Goal: Task Accomplishment & Management: Manage account settings

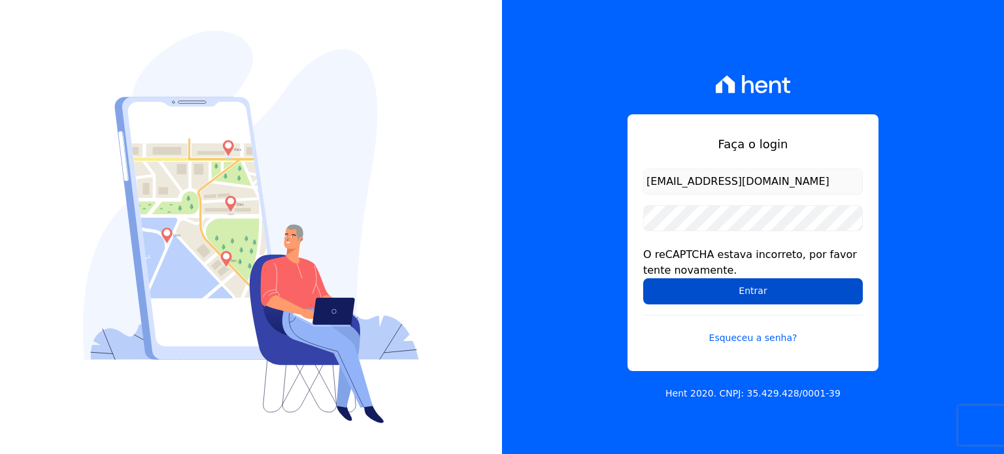
click at [760, 290] on input "Entrar" at bounding box center [753, 291] width 220 height 26
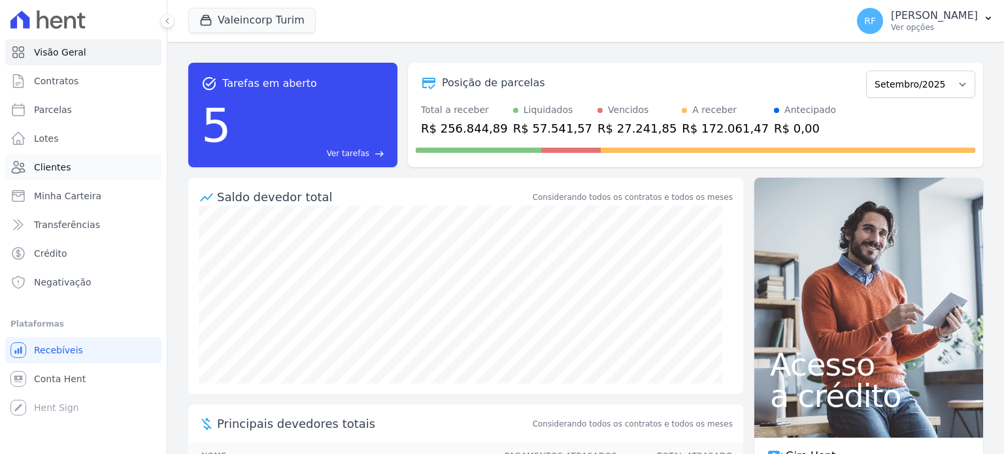
click at [58, 172] on span "Clientes" at bounding box center [52, 167] width 37 height 13
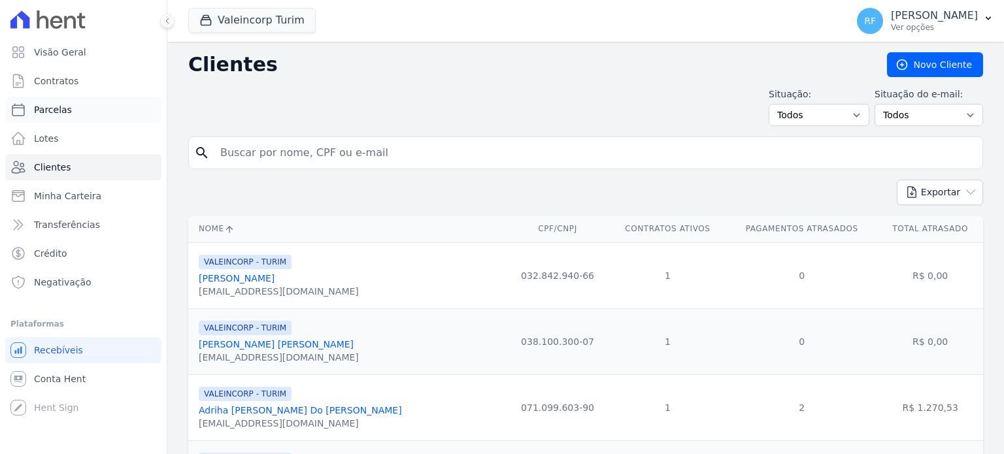
click at [58, 113] on span "Parcelas" at bounding box center [53, 109] width 38 height 13
select select
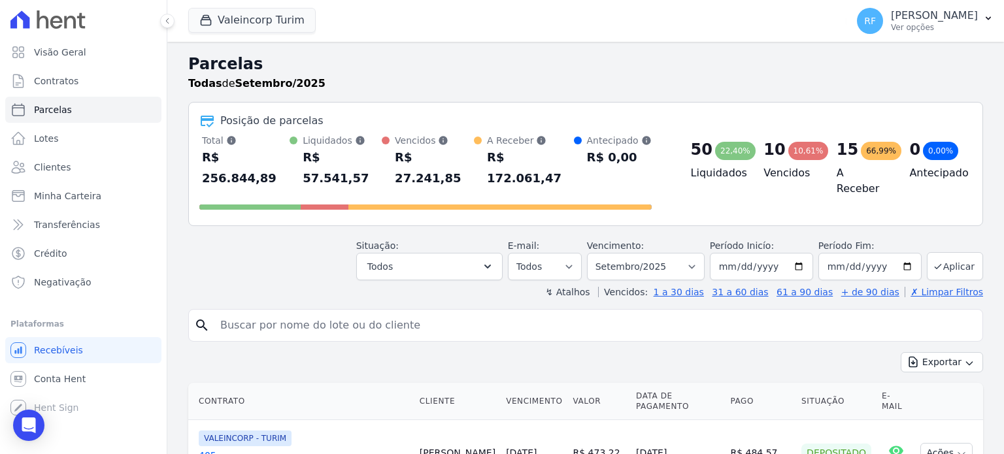
click at [329, 312] on input "search" at bounding box center [594, 325] width 765 height 26
type input "[PERSON_NAME]"
select select
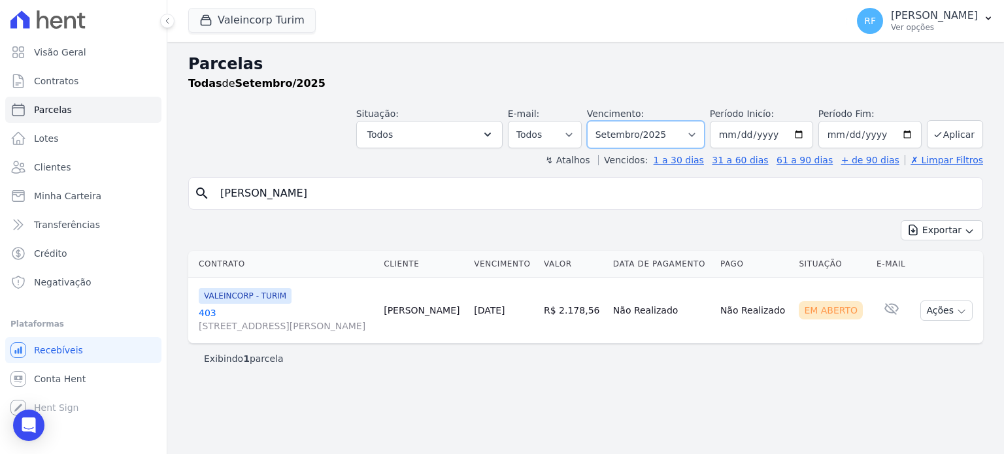
click at [673, 137] on select "Filtrar por período ──────── Todos os meses Julho/2024 Agosto/2024 Setembro/202…" at bounding box center [646, 134] width 118 height 27
select select "08/2024"
click at [607, 121] on select "Filtrar por período ──────── Todos os meses Julho/2024 Agosto/2024 Setembro/202…" at bounding box center [646, 134] width 118 height 27
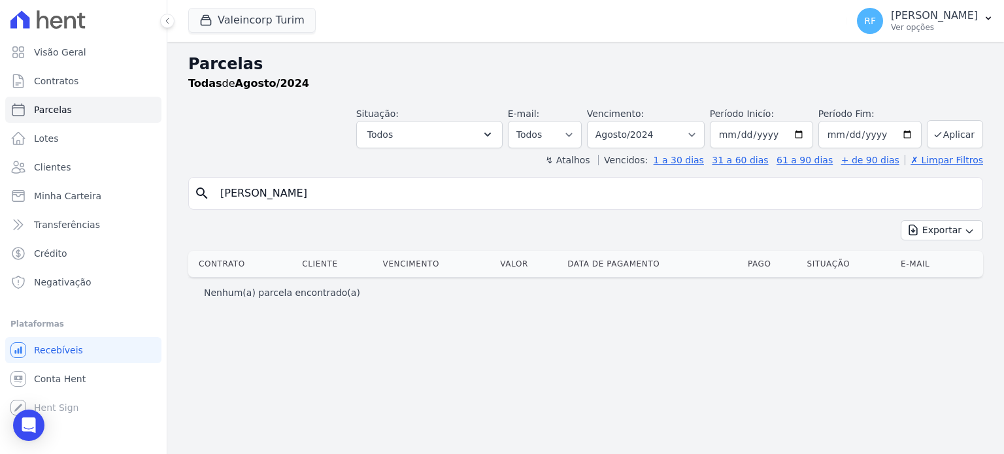
select select
drag, startPoint x: 0, startPoint y: 0, endPoint x: 715, endPoint y: 137, distance: 728.1
click at [705, 137] on select "Filtrar por período ──────── Todos os meses Julho/2024 Agosto/2024 Setembro/202…" at bounding box center [646, 134] width 118 height 27
select select "08/2025"
click at [607, 121] on select "Filtrar por período ──────── Todos os meses Julho/2024 Agosto/2024 Setembro/202…" at bounding box center [646, 134] width 118 height 27
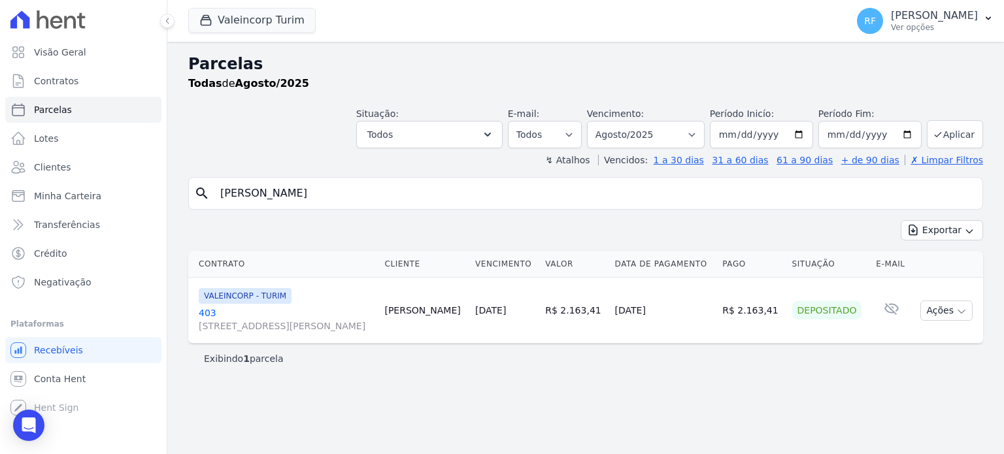
select select
click at [852, 135] on input "[DATE]" at bounding box center [869, 134] width 103 height 27
click at [941, 137] on icon "submit" at bounding box center [938, 134] width 10 height 10
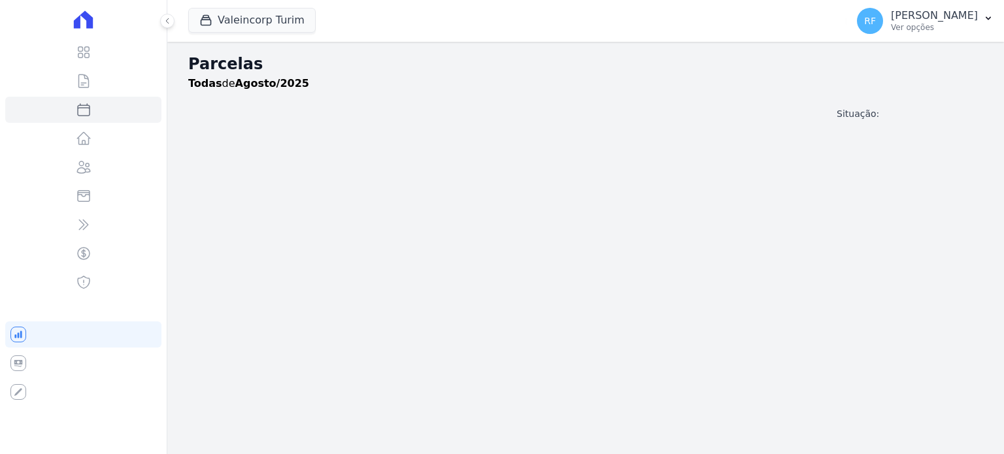
select select
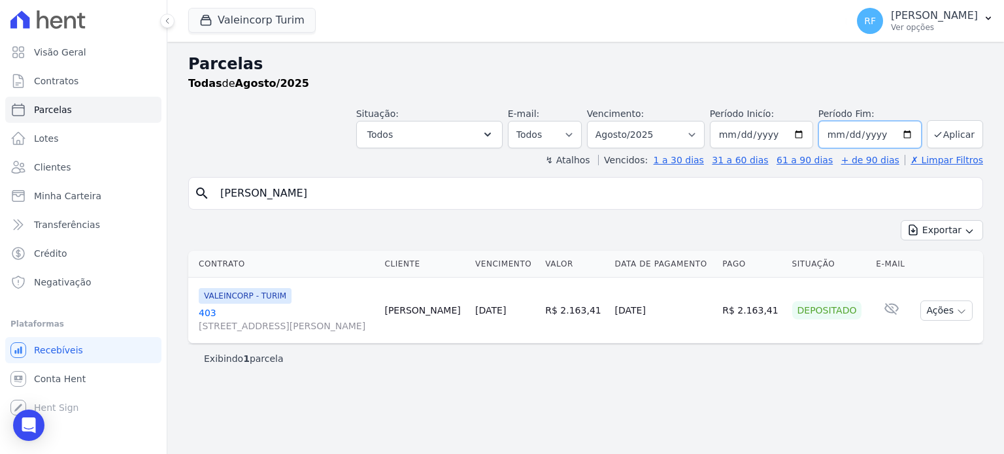
click at [860, 133] on input "[DATE]" at bounding box center [869, 134] width 103 height 27
click at [948, 139] on button "Aplicar" at bounding box center [955, 134] width 56 height 28
select select
click at [911, 138] on input "2025-08-31" at bounding box center [869, 134] width 103 height 27
click at [852, 337] on td "Depositado" at bounding box center [829, 311] width 84 height 66
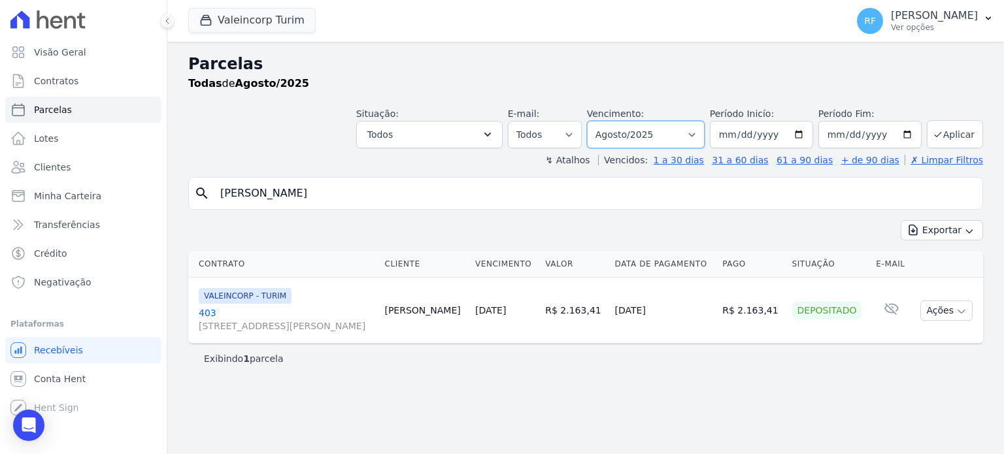
click at [672, 134] on select "Filtrar por período ──────── Todos os meses Julho/2024 Agosto/2024 Setembro/202…" at bounding box center [646, 134] width 118 height 27
select select "09/2025"
click at [607, 121] on select "Filtrar por período ──────── Todos os meses Julho/2024 Agosto/2024 Setembro/202…" at bounding box center [646, 134] width 118 height 27
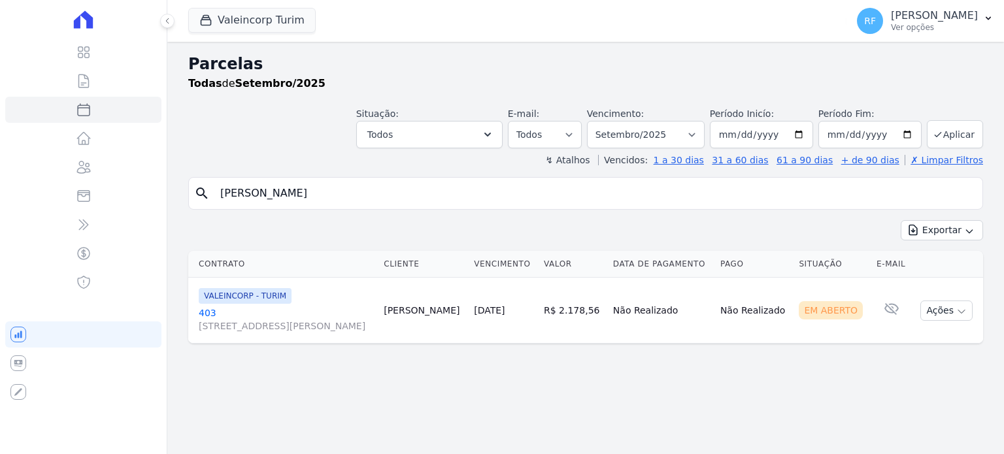
select select
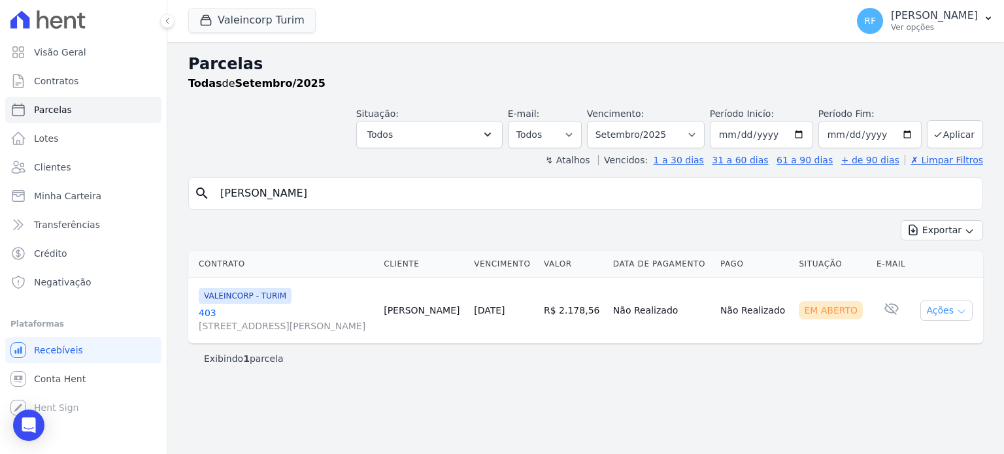
click at [941, 313] on button "Ações" at bounding box center [946, 311] width 52 height 20
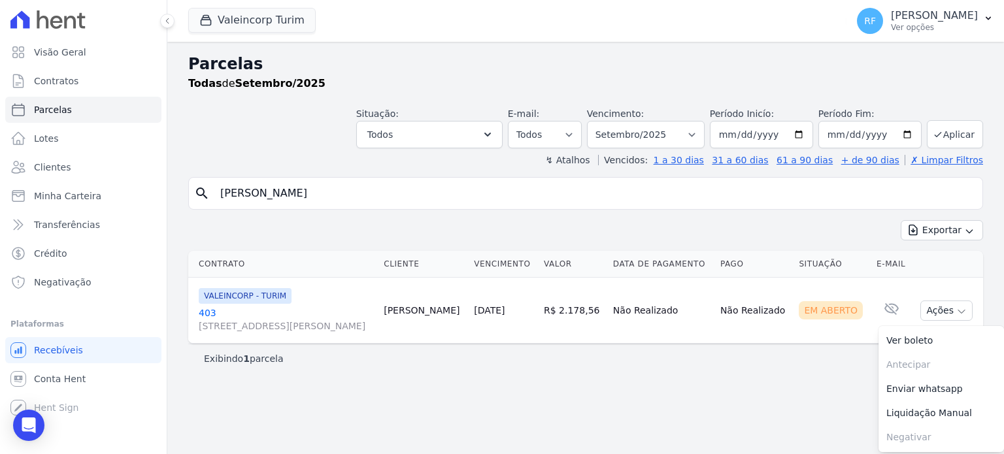
click at [641, 377] on div "Parcelas Todas de Setembro/2025 Situação: Agendado Em Aberto Pago Processando C…" at bounding box center [585, 248] width 837 height 412
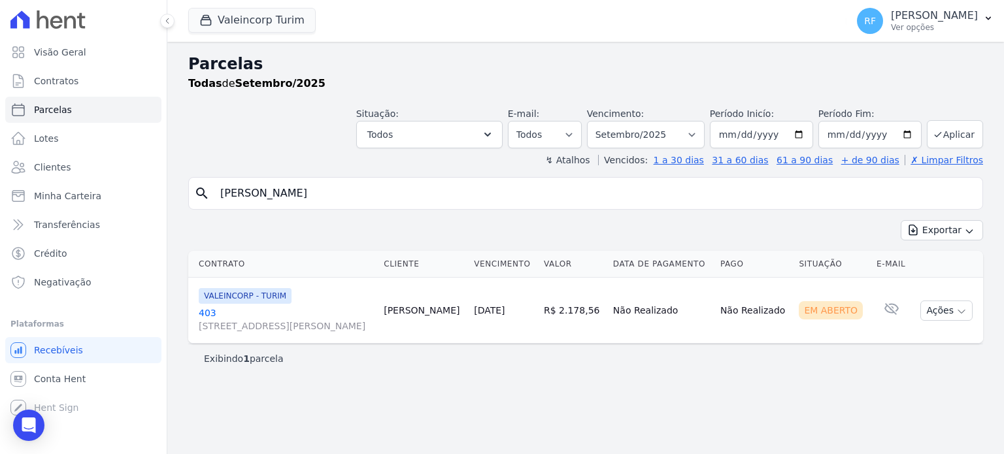
click at [212, 313] on link "[GEOGRAPHIC_DATA][STREET_ADDRESS][PERSON_NAME]" at bounding box center [286, 320] width 175 height 26
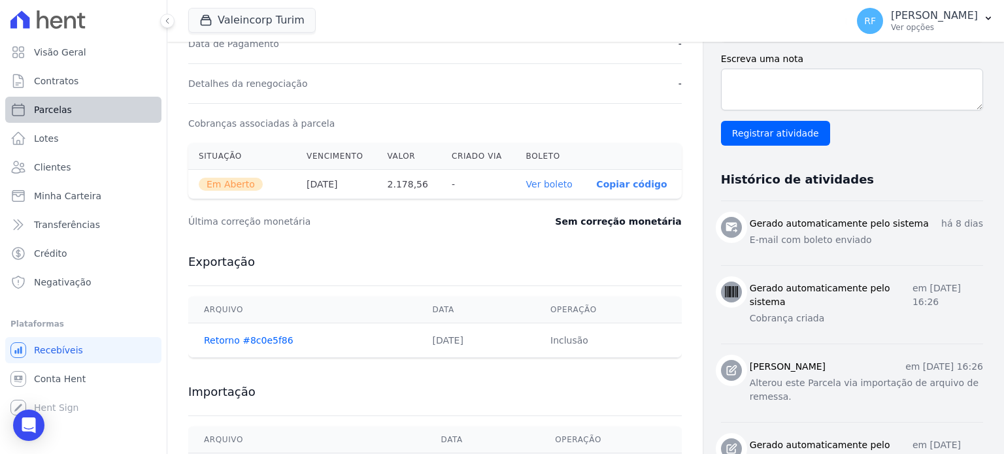
scroll to position [331, 0]
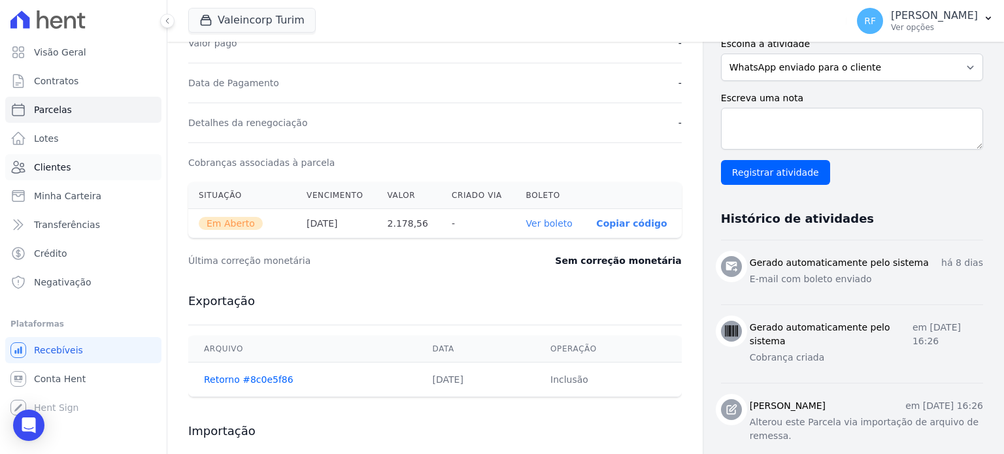
click at [52, 167] on span "Clientes" at bounding box center [52, 167] width 37 height 13
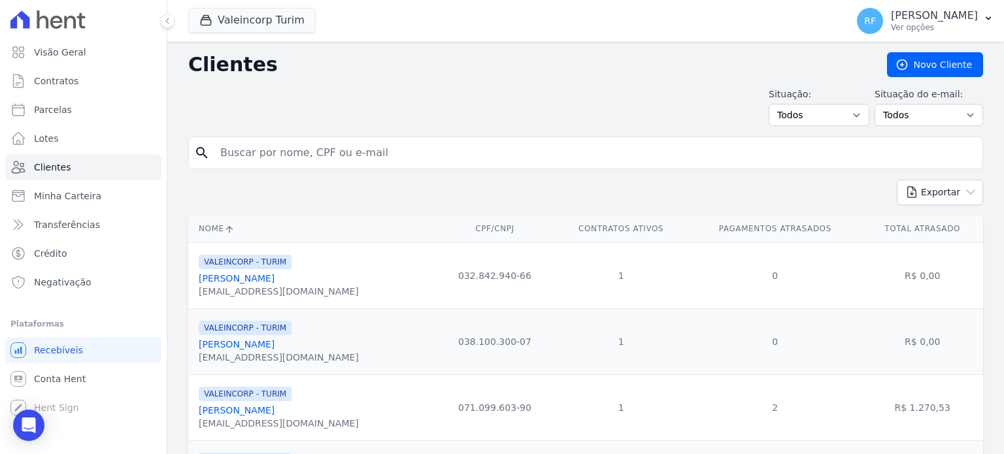
click at [392, 155] on input "search" at bounding box center [594, 153] width 765 height 26
type input "[PERSON_NAME]"
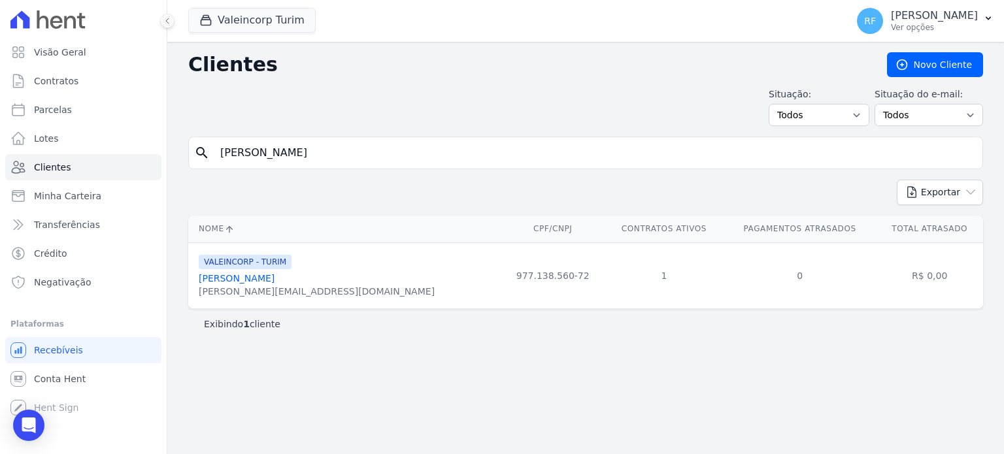
drag, startPoint x: 198, startPoint y: 294, endPoint x: 301, endPoint y: 300, distance: 103.5
click at [301, 300] on td "VALEINCORP - TURIM [PERSON_NAME] [PERSON_NAME][EMAIL_ADDRESS][DOMAIN_NAME]" at bounding box center [344, 276] width 312 height 66
copy div "[PERSON_NAME][EMAIL_ADDRESS][DOMAIN_NAME]"
click at [33, 113] on link "Parcelas" at bounding box center [83, 110] width 156 height 26
select select
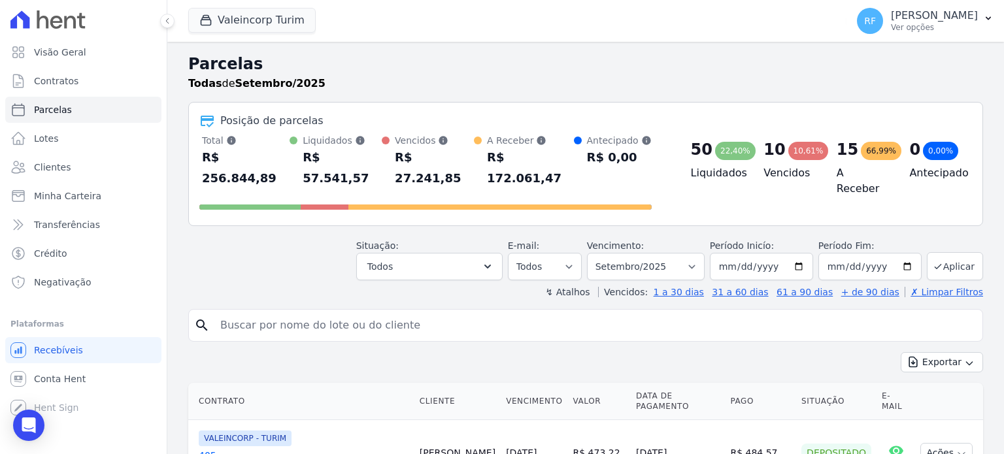
click at [369, 313] on input "search" at bounding box center [594, 325] width 765 height 26
type input "[PERSON_NAME]"
select select
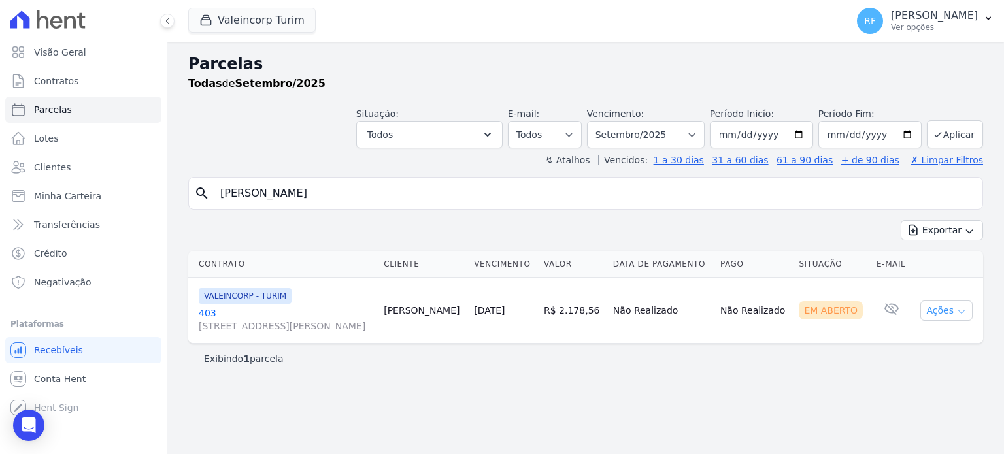
click at [955, 310] on button "Ações" at bounding box center [946, 311] width 52 height 20
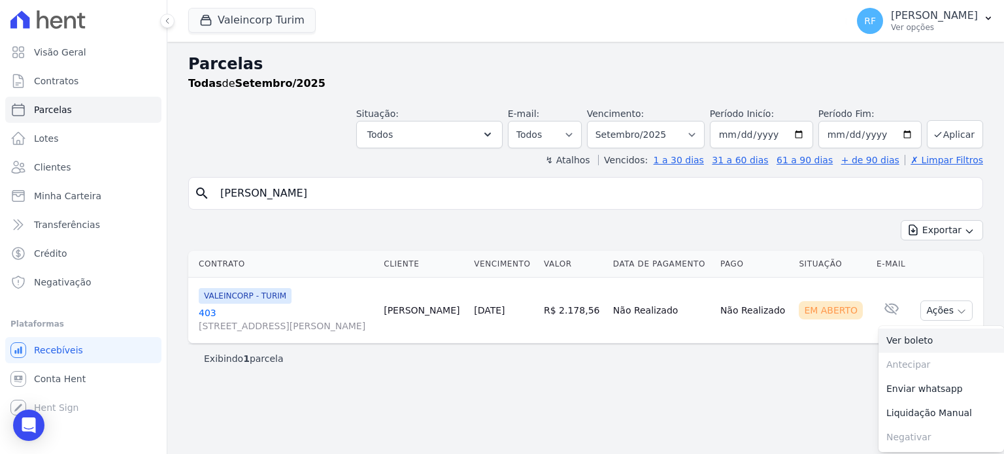
click at [928, 339] on link "Ver boleto" at bounding box center [942, 341] width 126 height 24
click at [53, 169] on span "Clientes" at bounding box center [52, 167] width 37 height 13
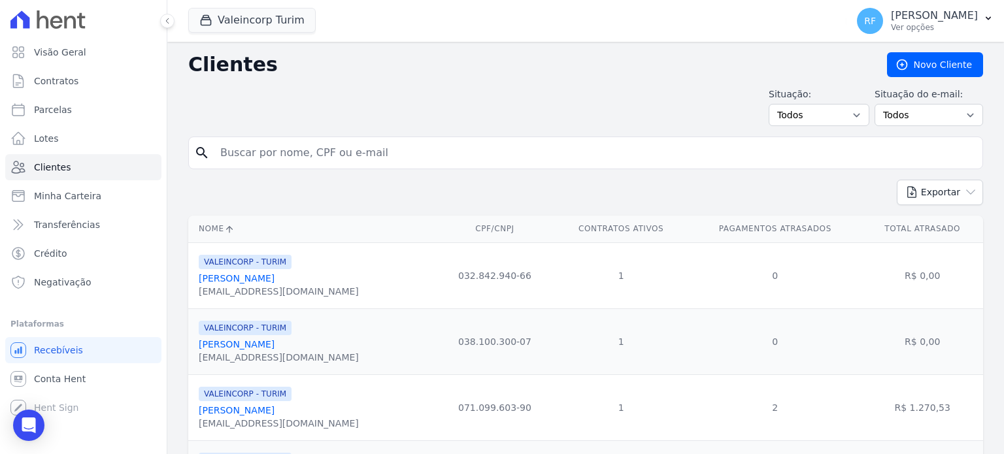
click at [301, 147] on input "search" at bounding box center [594, 153] width 765 height 26
type input "[PERSON_NAME]"
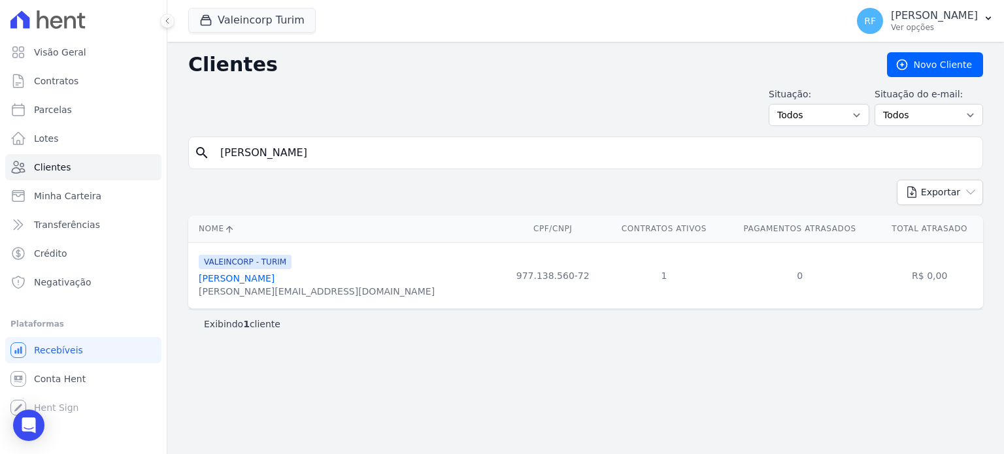
click at [243, 278] on link "[PERSON_NAME]" at bounding box center [237, 278] width 76 height 10
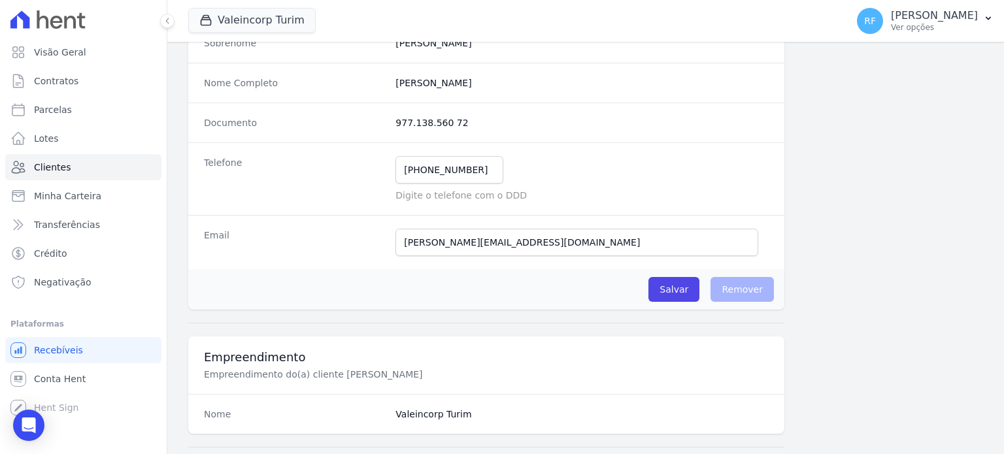
scroll to position [196, 0]
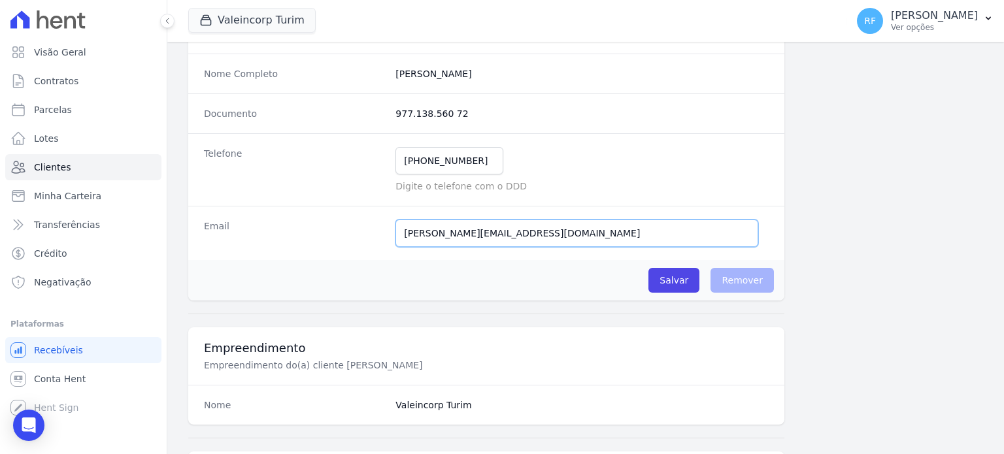
drag, startPoint x: 525, startPoint y: 231, endPoint x: 378, endPoint y: 255, distance: 148.3
click at [378, 255] on div "Email [PERSON_NAME][EMAIL_ADDRESS][DOMAIN_NAME] E-mail enviado. Aguardando conf…" at bounding box center [486, 233] width 596 height 54
paste input "[PERSON_NAME][EMAIL_ADDRESS][DOMAIN_NAME]"
click at [400, 232] on input "[PERSON_NAME][EMAIL_ADDRESS][DOMAIN_NAME]" at bounding box center [576, 233] width 363 height 27
type input "[PERSON_NAME][EMAIL_ADDRESS][DOMAIN_NAME]"
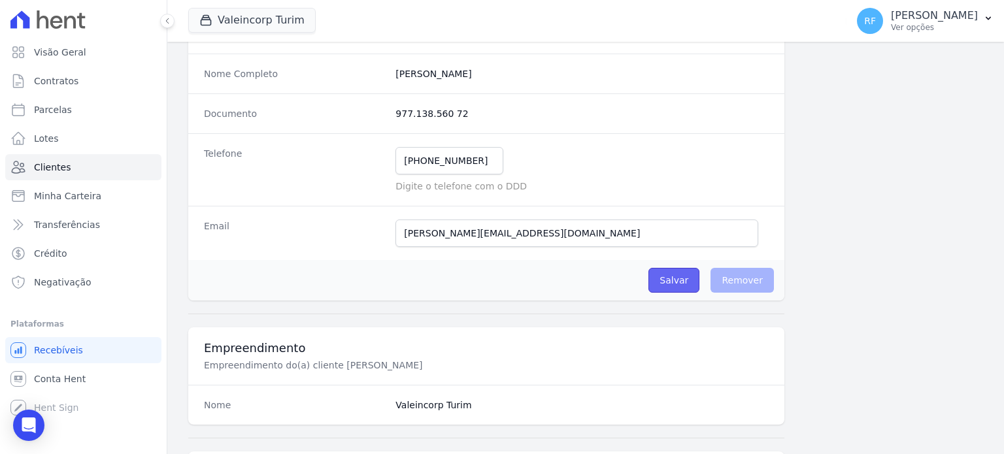
click at [663, 280] on input "Salvar" at bounding box center [673, 280] width 51 height 25
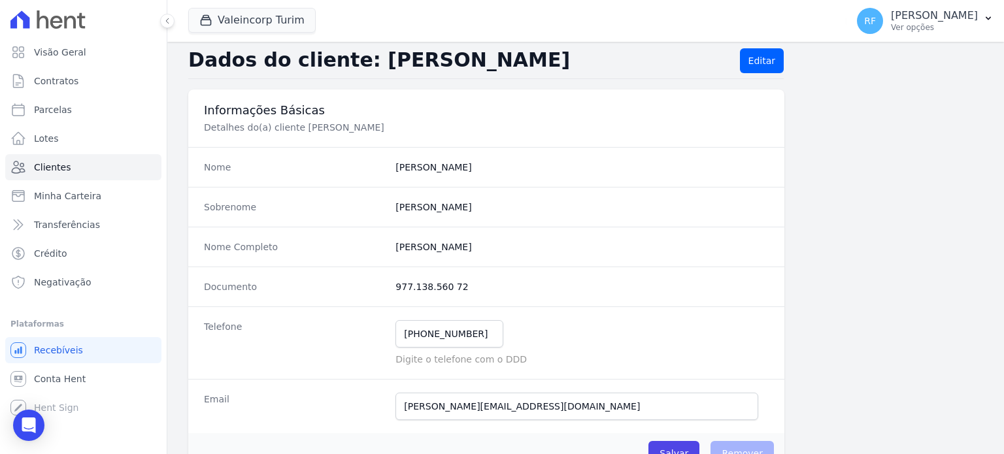
scroll to position [0, 0]
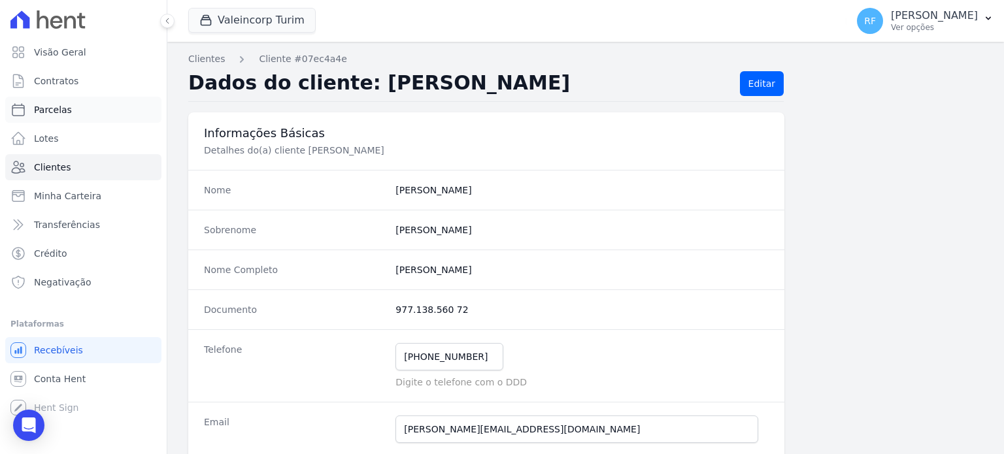
click at [60, 117] on link "Parcelas" at bounding box center [83, 110] width 156 height 26
click at [81, 114] on link "Parcelas" at bounding box center [83, 110] width 156 height 26
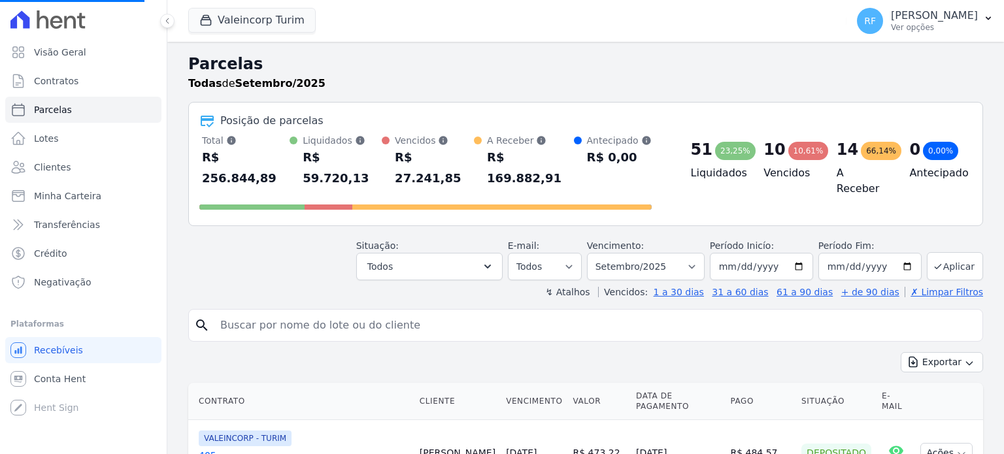
select select
click at [426, 156] on div "R$ 27.241,85" at bounding box center [434, 168] width 79 height 42
click at [431, 121] on div "Posição de parcelas" at bounding box center [585, 121] width 773 height 16
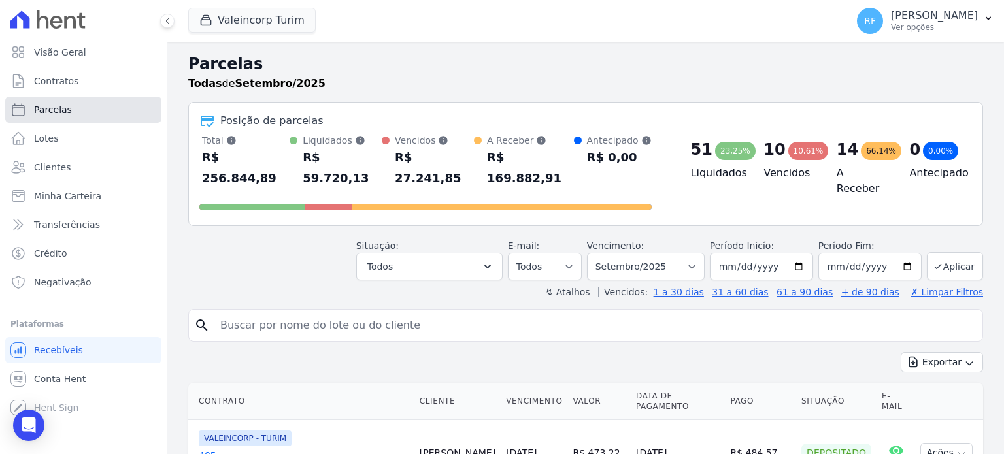
click at [81, 109] on link "Parcelas" at bounding box center [83, 110] width 156 height 26
select select
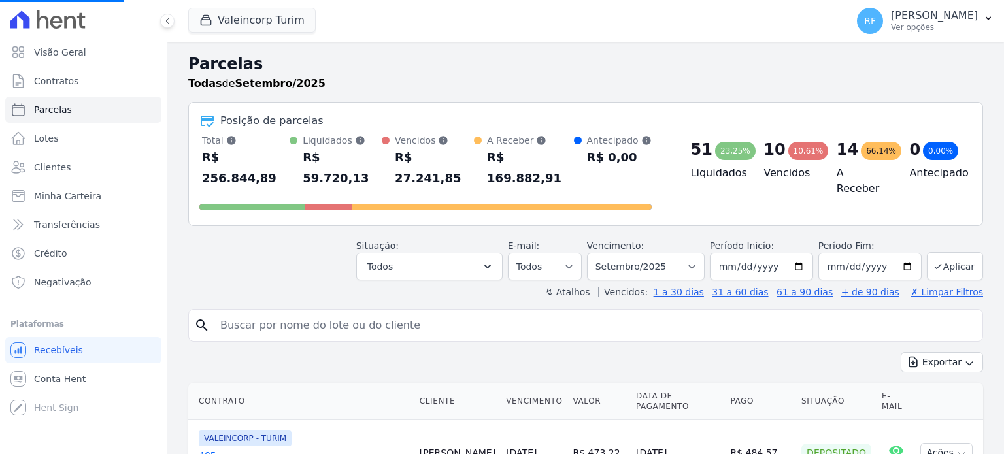
select select
click at [424, 148] on div "R$ 27.241,85" at bounding box center [434, 168] width 79 height 42
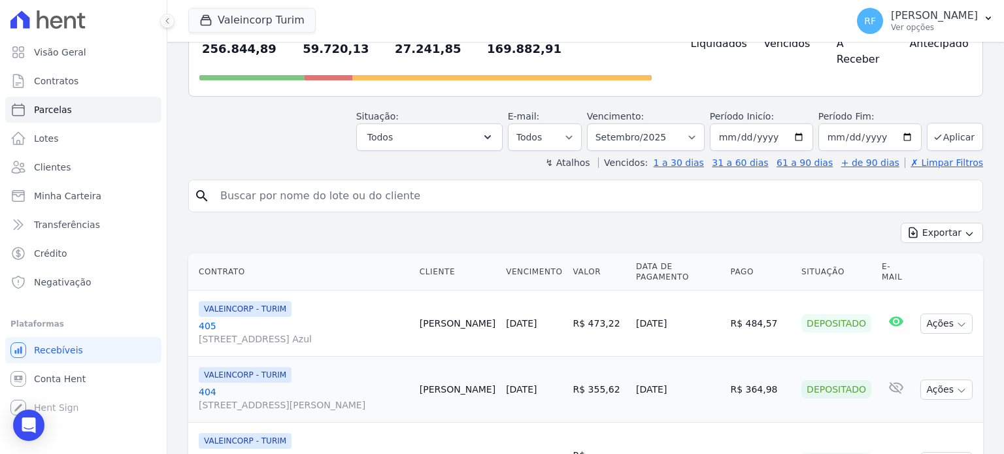
scroll to position [131, 0]
click at [346, 182] on input "search" at bounding box center [594, 195] width 765 height 26
click at [296, 182] on input "search" at bounding box center [594, 195] width 765 height 26
click at [305, 182] on input "search" at bounding box center [594, 195] width 765 height 26
click at [47, 169] on span "Clientes" at bounding box center [52, 167] width 37 height 13
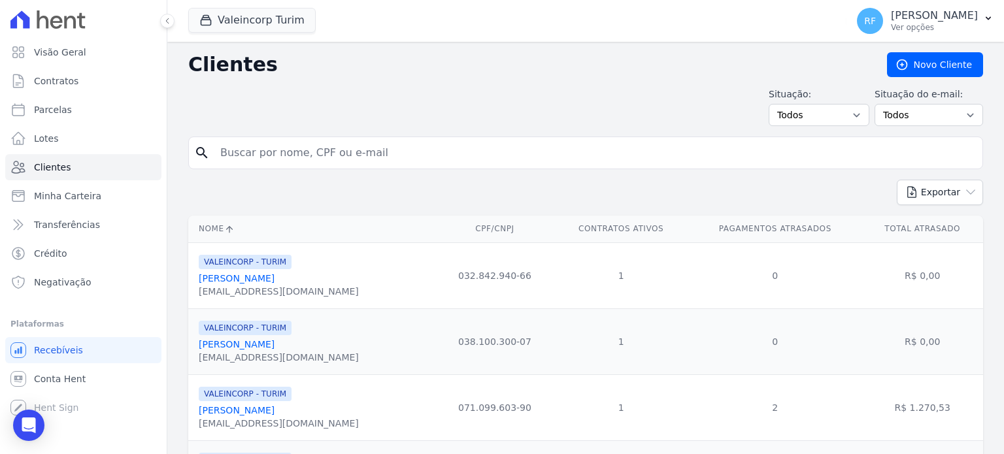
click at [308, 151] on input "search" at bounding box center [594, 153] width 765 height 26
click at [52, 88] on link "Contratos" at bounding box center [83, 81] width 156 height 26
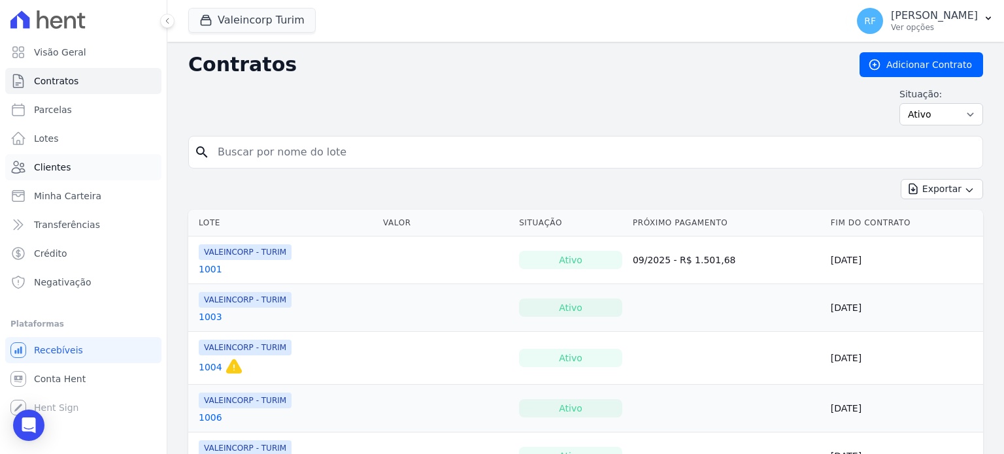
click at [60, 164] on span "Clientes" at bounding box center [52, 167] width 37 height 13
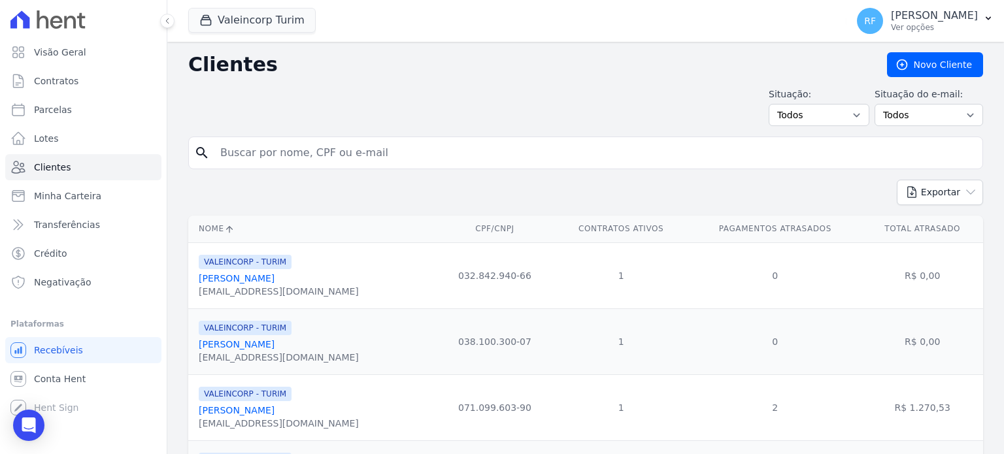
click at [299, 154] on input "search" at bounding box center [594, 153] width 765 height 26
type input "vinic"
